Goal: Task Accomplishment & Management: Use online tool/utility

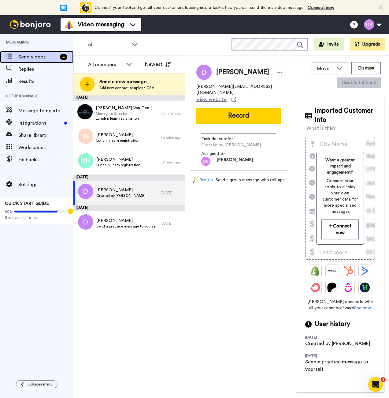
click at [41, 57] on span "Send videos" at bounding box center [37, 56] width 39 height 7
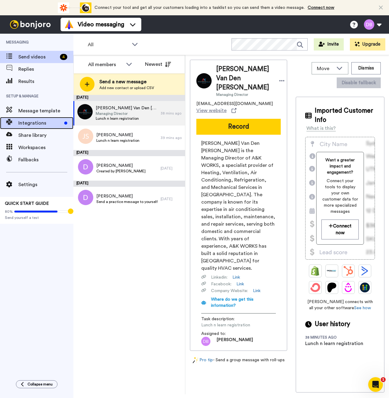
click at [37, 121] on span "Integrations" at bounding box center [39, 122] width 43 height 7
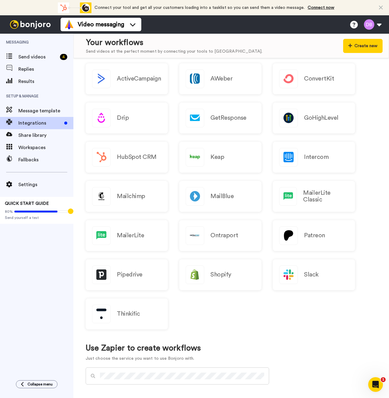
scroll to position [51, 0]
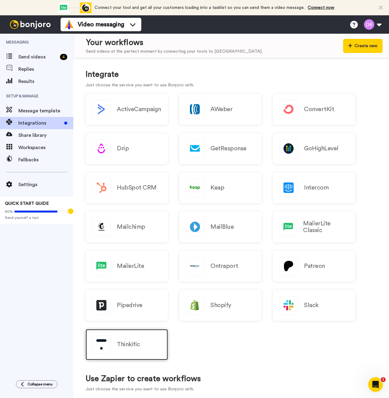
click at [137, 344] on h2 "Thinkific" at bounding box center [128, 344] width 23 height 7
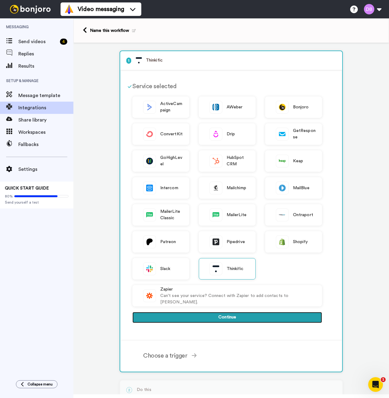
click at [221, 317] on button "Continue" at bounding box center [227, 317] width 190 height 11
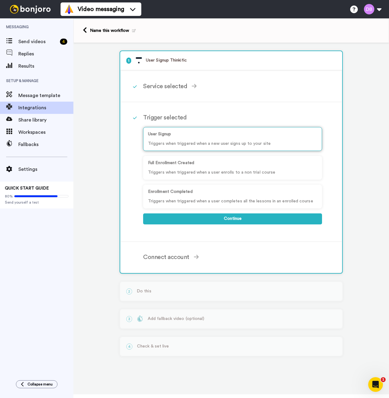
click at [216, 133] on p "User Signup" at bounding box center [232, 134] width 169 height 6
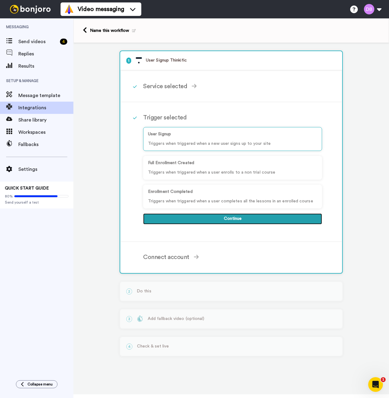
click at [193, 221] on button "Continue" at bounding box center [232, 218] width 179 height 11
